Goal: Task Accomplishment & Management: Use online tool/utility

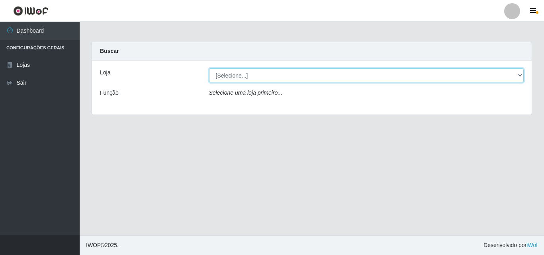
click at [520, 75] on select "[Selecione...] Hiper Queiroz - [GEOGRAPHIC_DATA]" at bounding box center [366, 75] width 315 height 14
select select "514"
click at [209, 68] on select "[Selecione...] Hiper Queiroz - [GEOGRAPHIC_DATA]" at bounding box center [366, 75] width 315 height 14
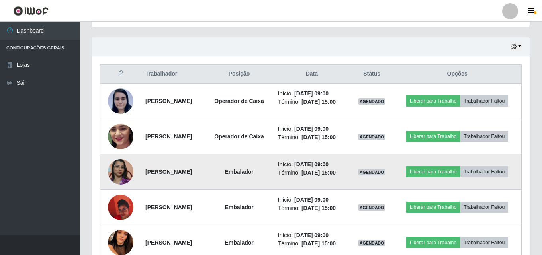
scroll to position [305, 0]
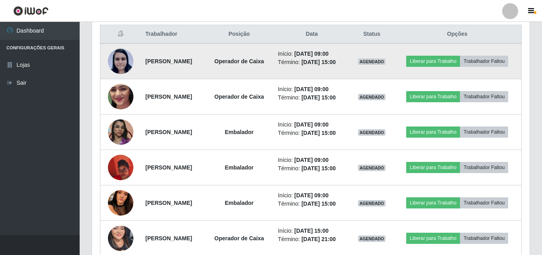
click at [121, 63] on img at bounding box center [120, 61] width 25 height 26
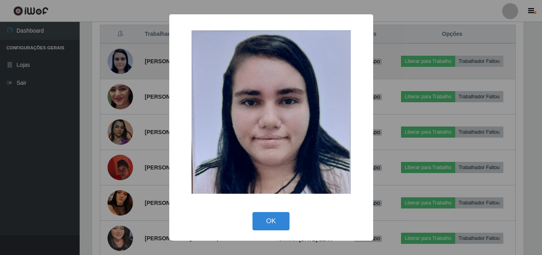
scroll to position [165, 434]
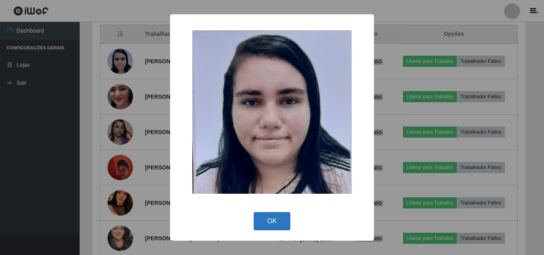
click at [268, 222] on button "OK" at bounding box center [272, 221] width 37 height 19
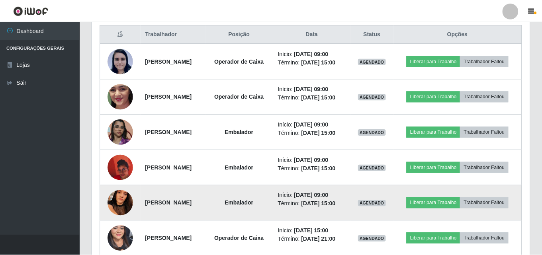
scroll to position [165, 438]
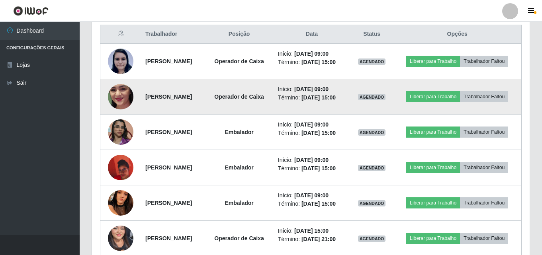
click at [117, 107] on img at bounding box center [120, 96] width 25 height 57
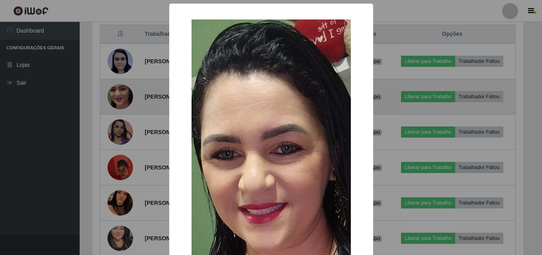
scroll to position [165, 434]
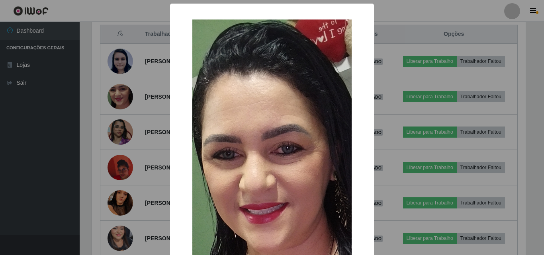
click at [47, 139] on div "× OK Cancel" at bounding box center [272, 127] width 544 height 255
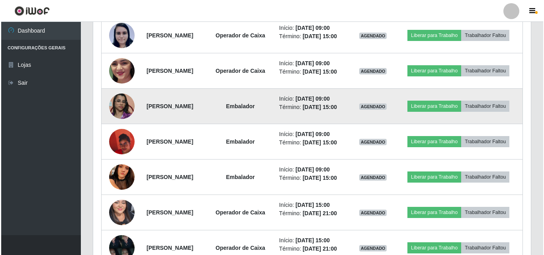
scroll to position [345, 0]
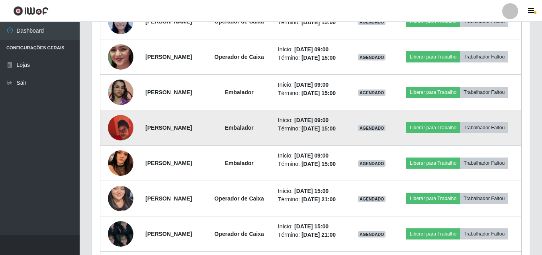
click at [120, 149] on img at bounding box center [120, 127] width 25 height 45
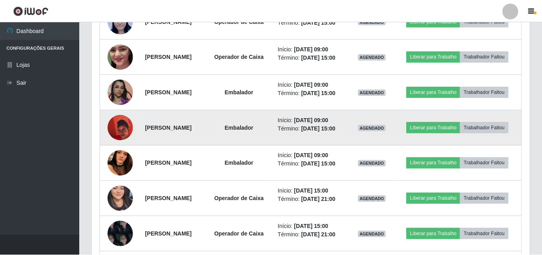
scroll to position [165, 434]
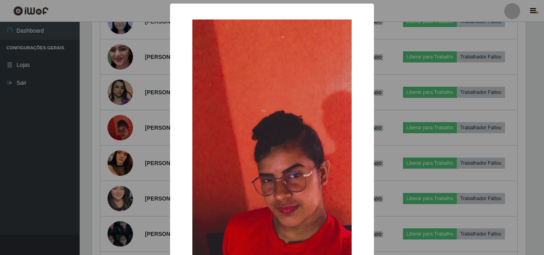
click at [55, 154] on div "× OK Cancel" at bounding box center [272, 127] width 544 height 255
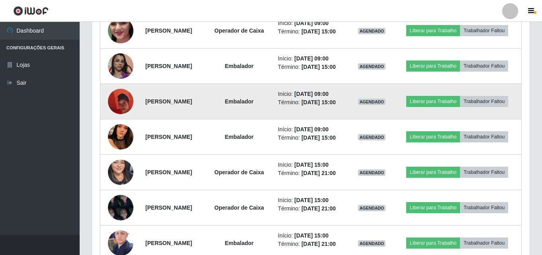
scroll to position [385, 0]
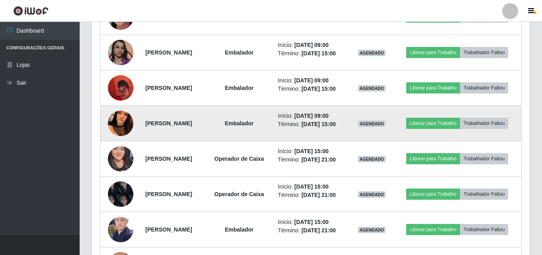
click at [112, 151] on img at bounding box center [120, 123] width 25 height 57
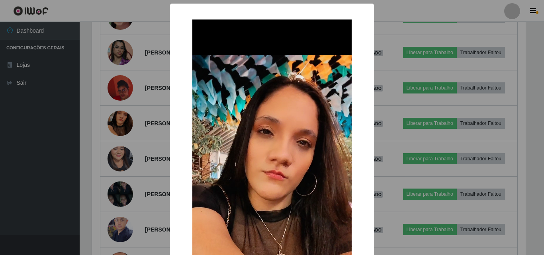
click at [51, 157] on div "× OK Cancel" at bounding box center [272, 127] width 544 height 255
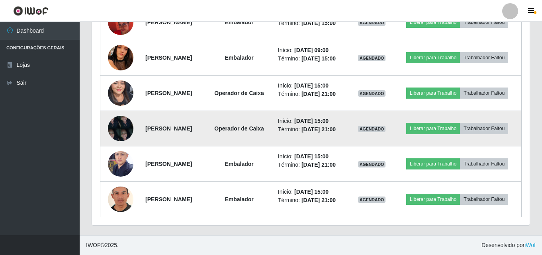
scroll to position [465, 0]
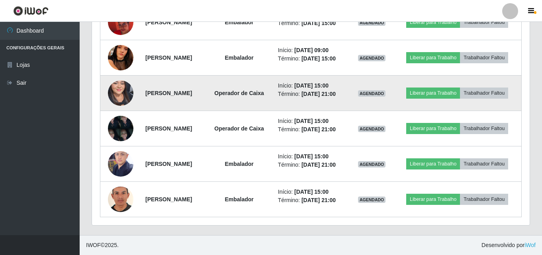
click at [124, 107] on img at bounding box center [120, 93] width 25 height 55
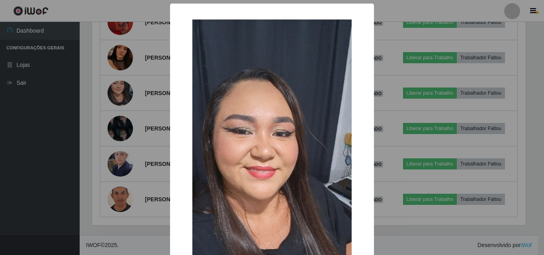
click at [59, 121] on div "× OK Cancel" at bounding box center [272, 127] width 544 height 255
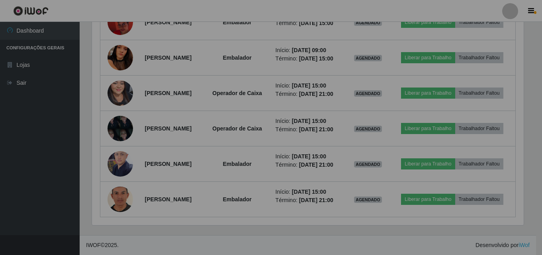
scroll to position [165, 438]
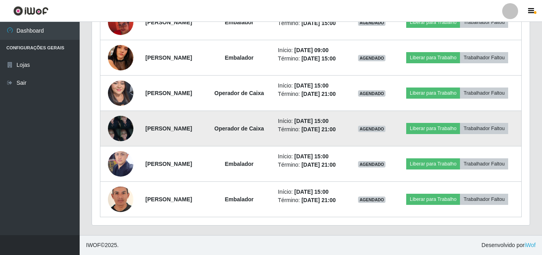
click at [121, 145] on img at bounding box center [120, 128] width 25 height 34
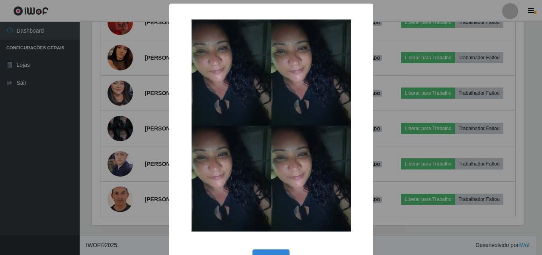
scroll to position [165, 434]
click at [59, 152] on div "× OK Cancel" at bounding box center [272, 127] width 544 height 255
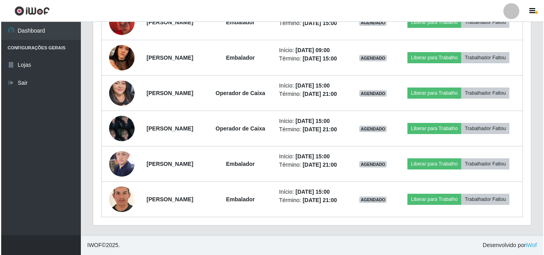
scroll to position [505, 0]
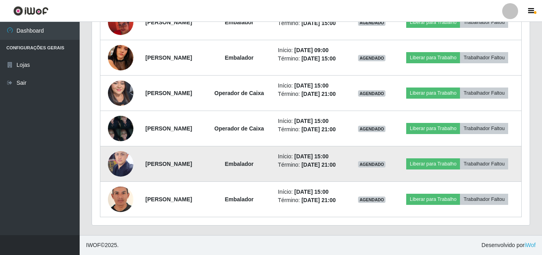
click at [113, 156] on img at bounding box center [120, 164] width 25 height 34
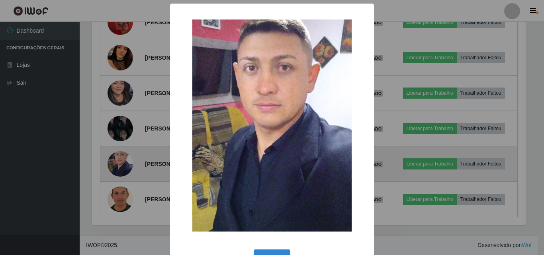
scroll to position [0, 0]
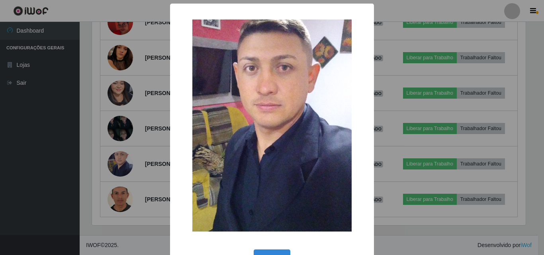
click at [43, 156] on div "× OK Cancel" at bounding box center [272, 127] width 544 height 255
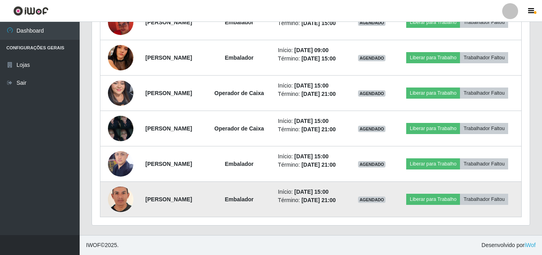
click at [121, 198] on img at bounding box center [120, 199] width 25 height 37
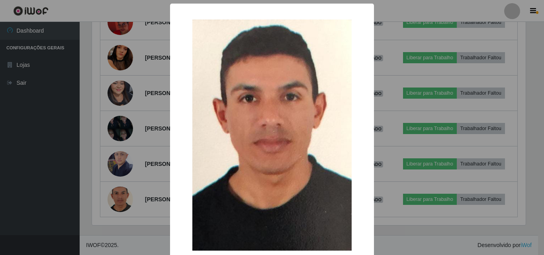
drag, startPoint x: 54, startPoint y: 188, endPoint x: 60, endPoint y: 177, distance: 12.5
click at [57, 188] on div "× OK Cancel" at bounding box center [272, 127] width 544 height 255
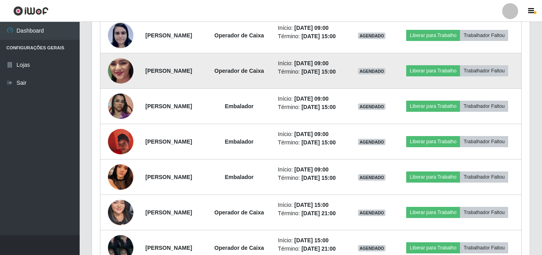
scroll to position [345, 0]
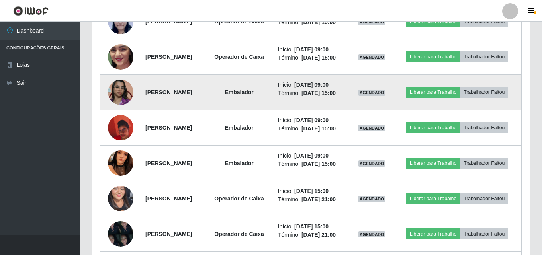
click at [121, 104] on img at bounding box center [120, 92] width 25 height 45
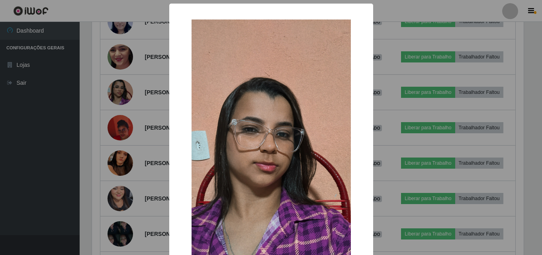
scroll to position [165, 434]
click at [123, 104] on div "× OK Cancel" at bounding box center [272, 127] width 544 height 255
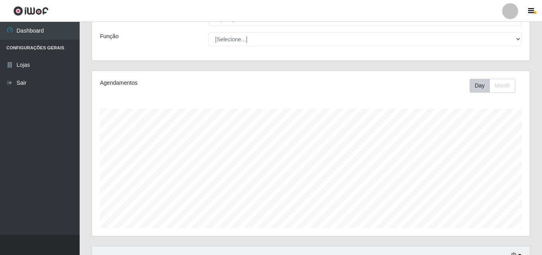
scroll to position [0, 0]
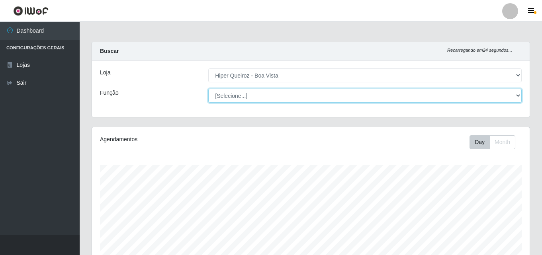
click at [516, 95] on select "[Selecione...] Embalador Embalador + Embalador ++ Operador de Caixa Operador de…" at bounding box center [364, 96] width 313 height 14
click at [208, 89] on select "[Selecione...] Embalador Embalador + Embalador ++ Operador de Caixa Operador de…" at bounding box center [364, 96] width 313 height 14
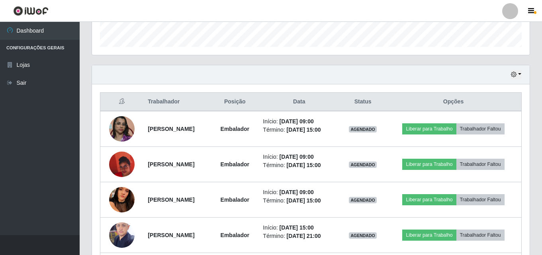
scroll to position [239, 0]
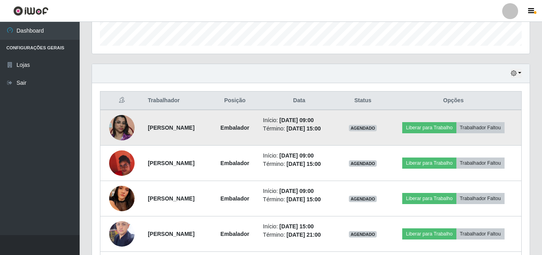
click at [121, 121] on img at bounding box center [121, 127] width 25 height 45
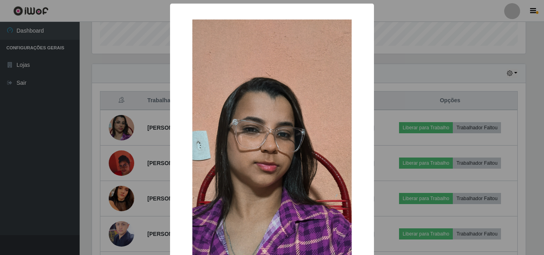
click at [133, 60] on div "× OK Cancel" at bounding box center [272, 127] width 544 height 255
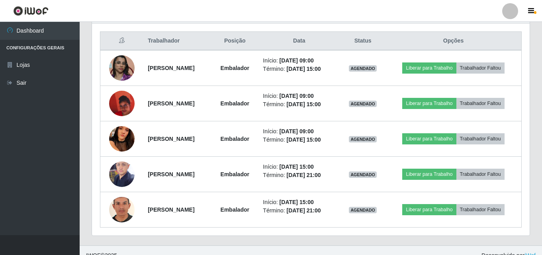
scroll to position [309, 0]
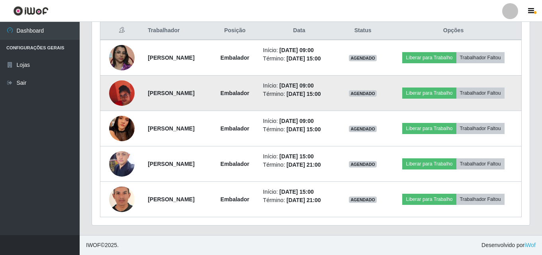
click at [122, 88] on img at bounding box center [121, 92] width 25 height 45
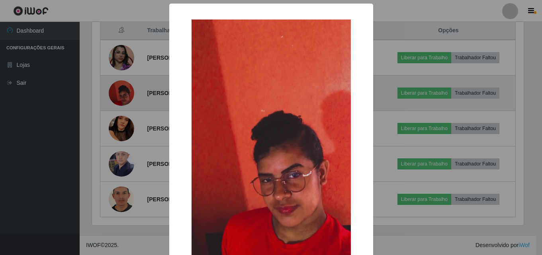
scroll to position [165, 434]
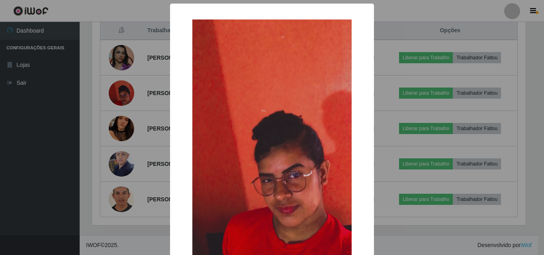
click at [131, 66] on div "× OK Cancel" at bounding box center [272, 127] width 544 height 255
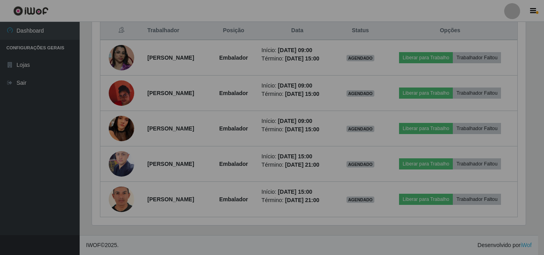
scroll to position [165, 438]
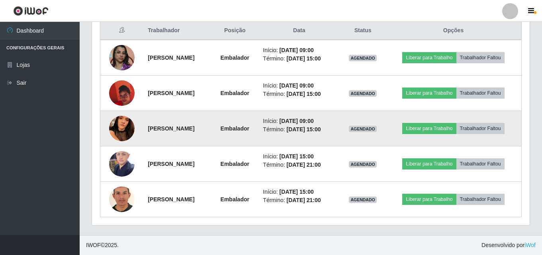
click at [119, 124] on img at bounding box center [121, 128] width 25 height 57
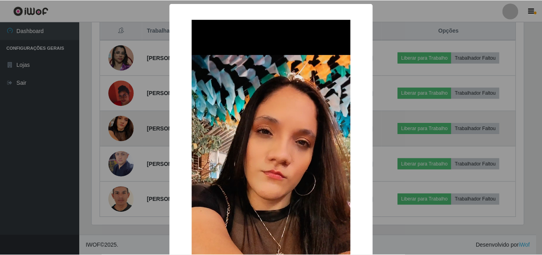
scroll to position [165, 434]
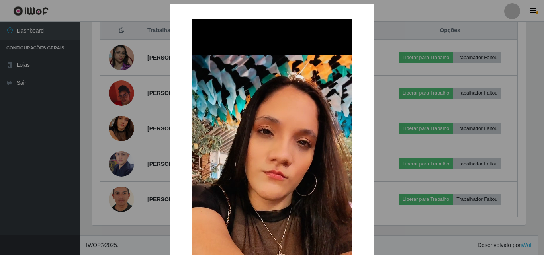
click at [135, 108] on div "× OK Cancel" at bounding box center [272, 127] width 544 height 255
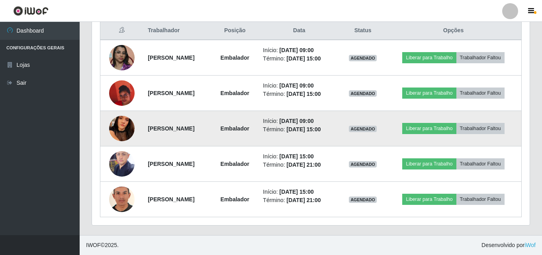
scroll to position [165, 438]
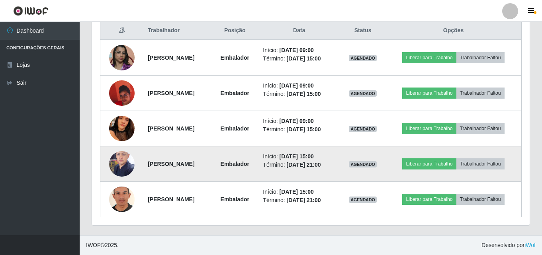
click at [120, 158] on img at bounding box center [121, 164] width 25 height 34
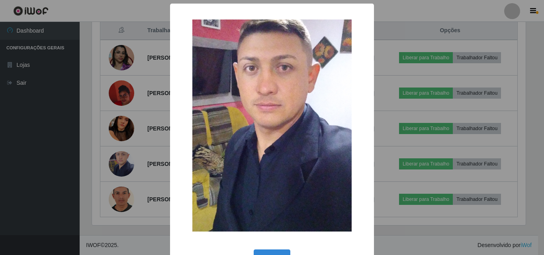
click at [133, 142] on div "× OK Cancel" at bounding box center [272, 127] width 544 height 255
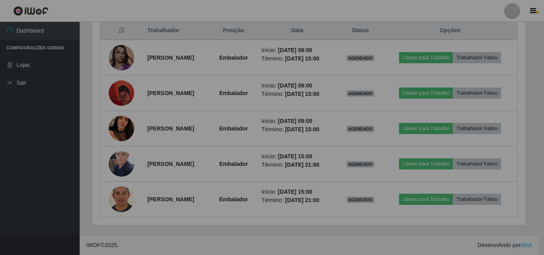
scroll to position [165, 438]
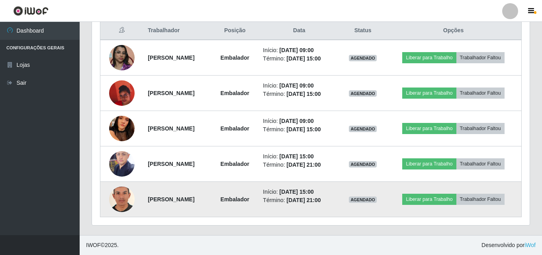
click at [120, 195] on img at bounding box center [121, 199] width 25 height 37
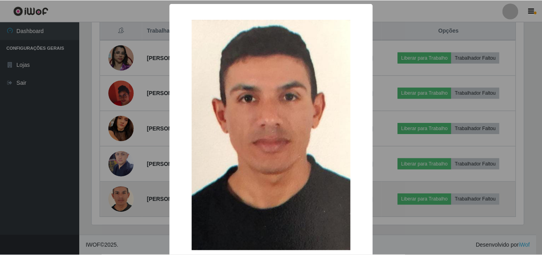
scroll to position [165, 434]
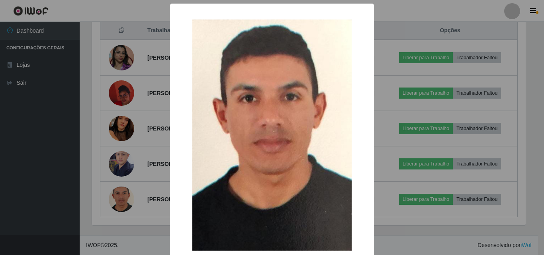
click at [149, 153] on div "× OK Cancel" at bounding box center [272, 127] width 544 height 255
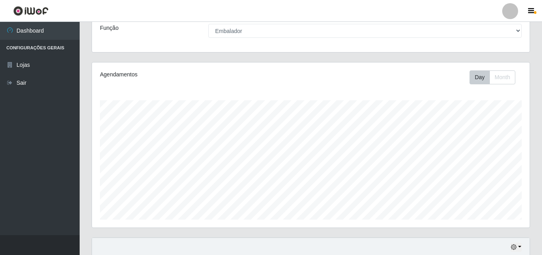
scroll to position [0, 0]
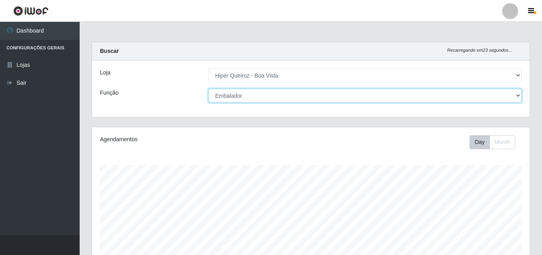
click at [518, 95] on select "[Selecione...] Embalador Embalador + Embalador ++ Operador de Caixa Operador de…" at bounding box center [364, 96] width 313 height 14
select select "22"
click at [208, 89] on select "[Selecione...] Embalador Embalador + Embalador ++ Operador de Caixa Operador de…" at bounding box center [364, 96] width 313 height 14
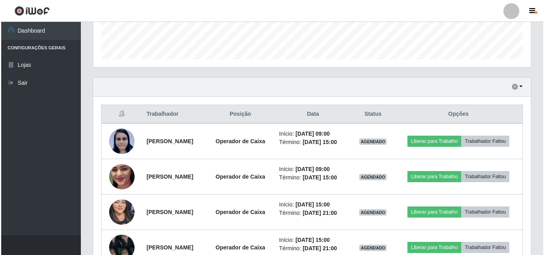
scroll to position [239, 0]
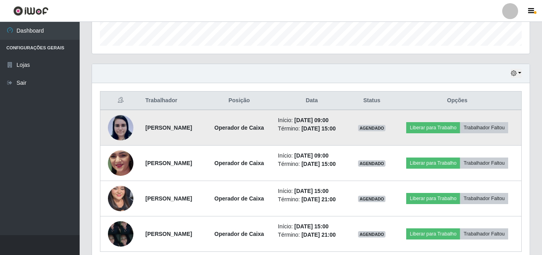
click at [120, 129] on img at bounding box center [120, 128] width 25 height 26
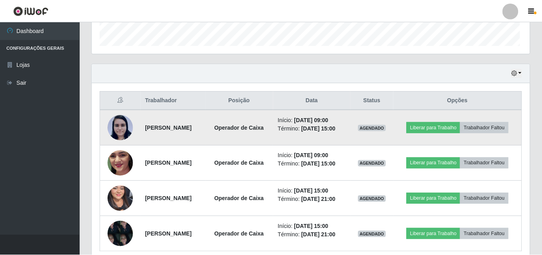
scroll to position [165, 434]
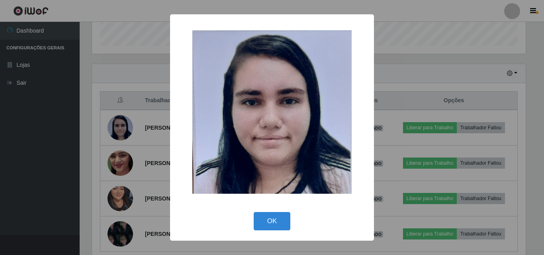
click at [131, 117] on div "× OK Cancel" at bounding box center [272, 127] width 544 height 255
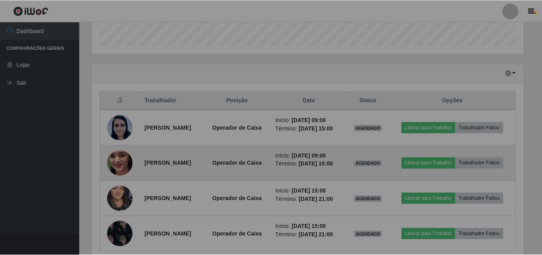
scroll to position [398048, 397776]
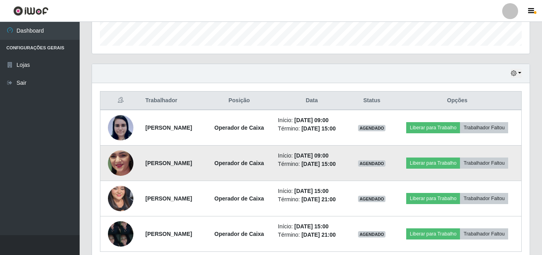
click at [120, 176] on img at bounding box center [120, 163] width 25 height 57
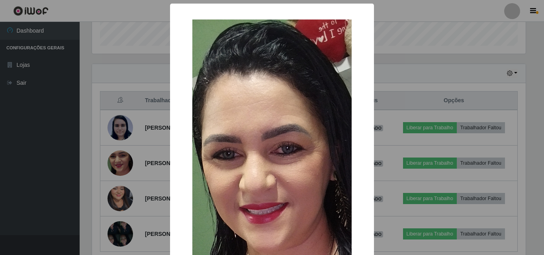
click at [144, 158] on div "× OK Cancel" at bounding box center [272, 127] width 544 height 255
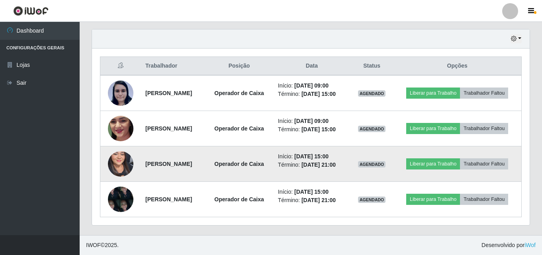
click at [121, 152] on img at bounding box center [120, 164] width 25 height 55
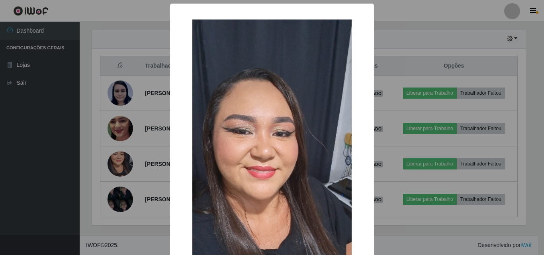
click at [139, 141] on div "× OK Cancel" at bounding box center [272, 127] width 544 height 255
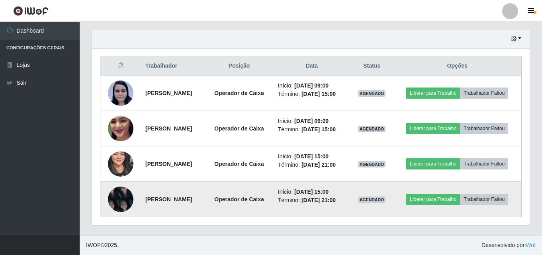
click at [116, 194] on img at bounding box center [120, 199] width 25 height 34
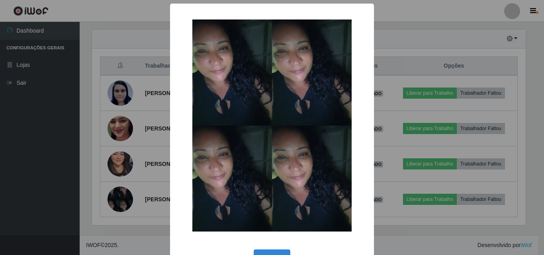
click at [107, 172] on div "× OK Cancel" at bounding box center [272, 127] width 544 height 255
